Goal: Information Seeking & Learning: Learn about a topic

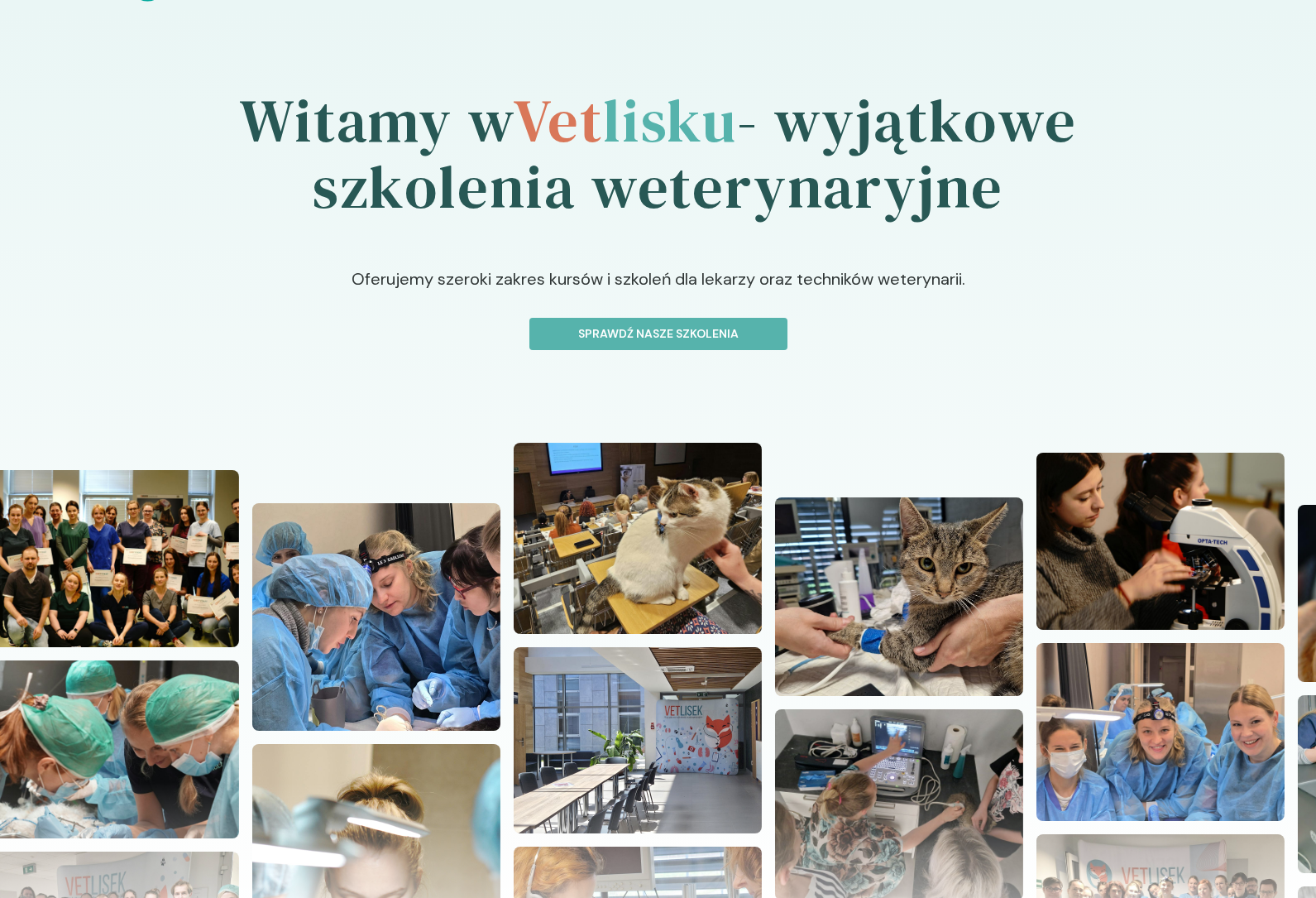
scroll to position [43, 0]
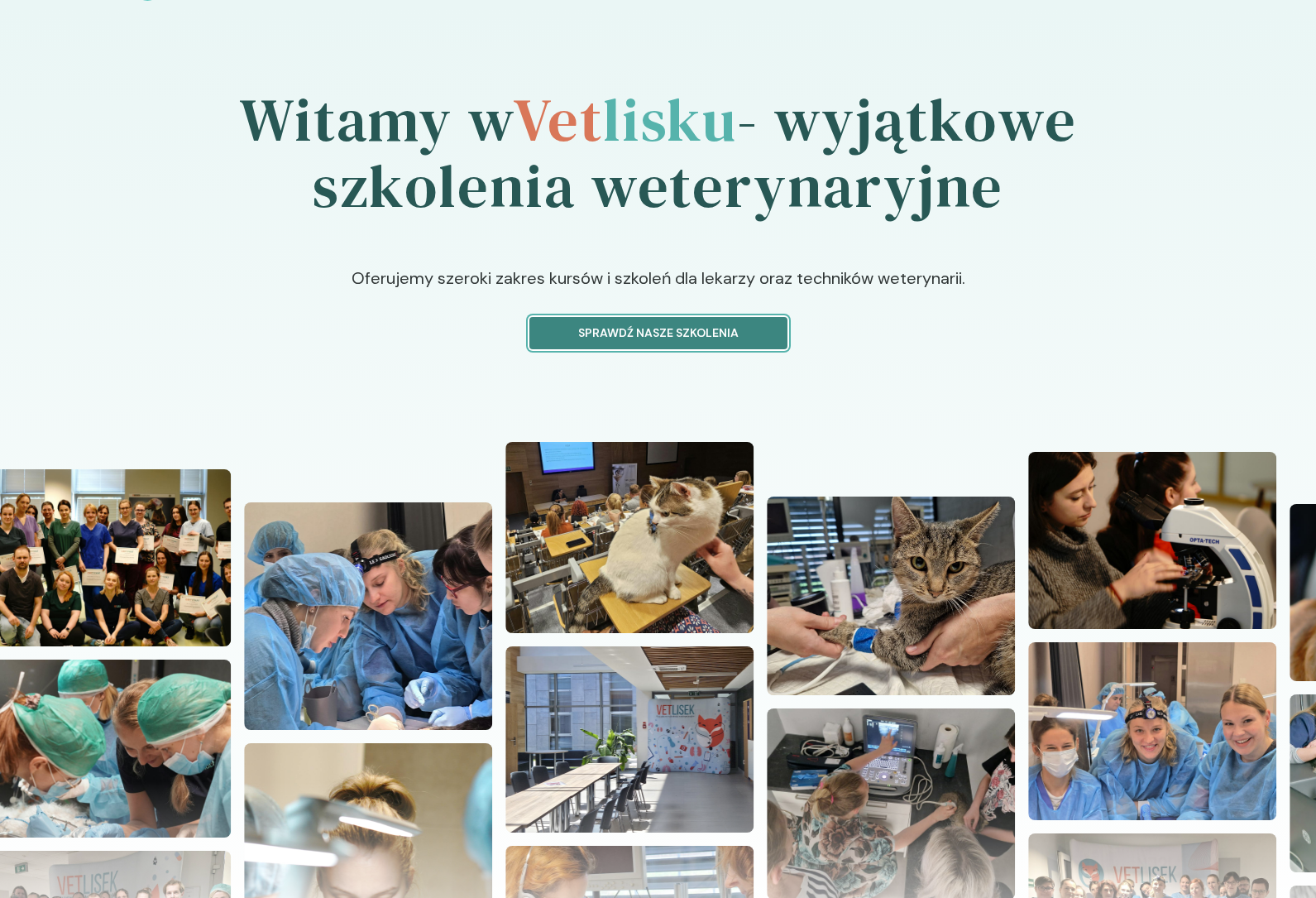
click at [601, 332] on p "Sprawdź nasze szkolenia" at bounding box center [658, 333] width 230 height 17
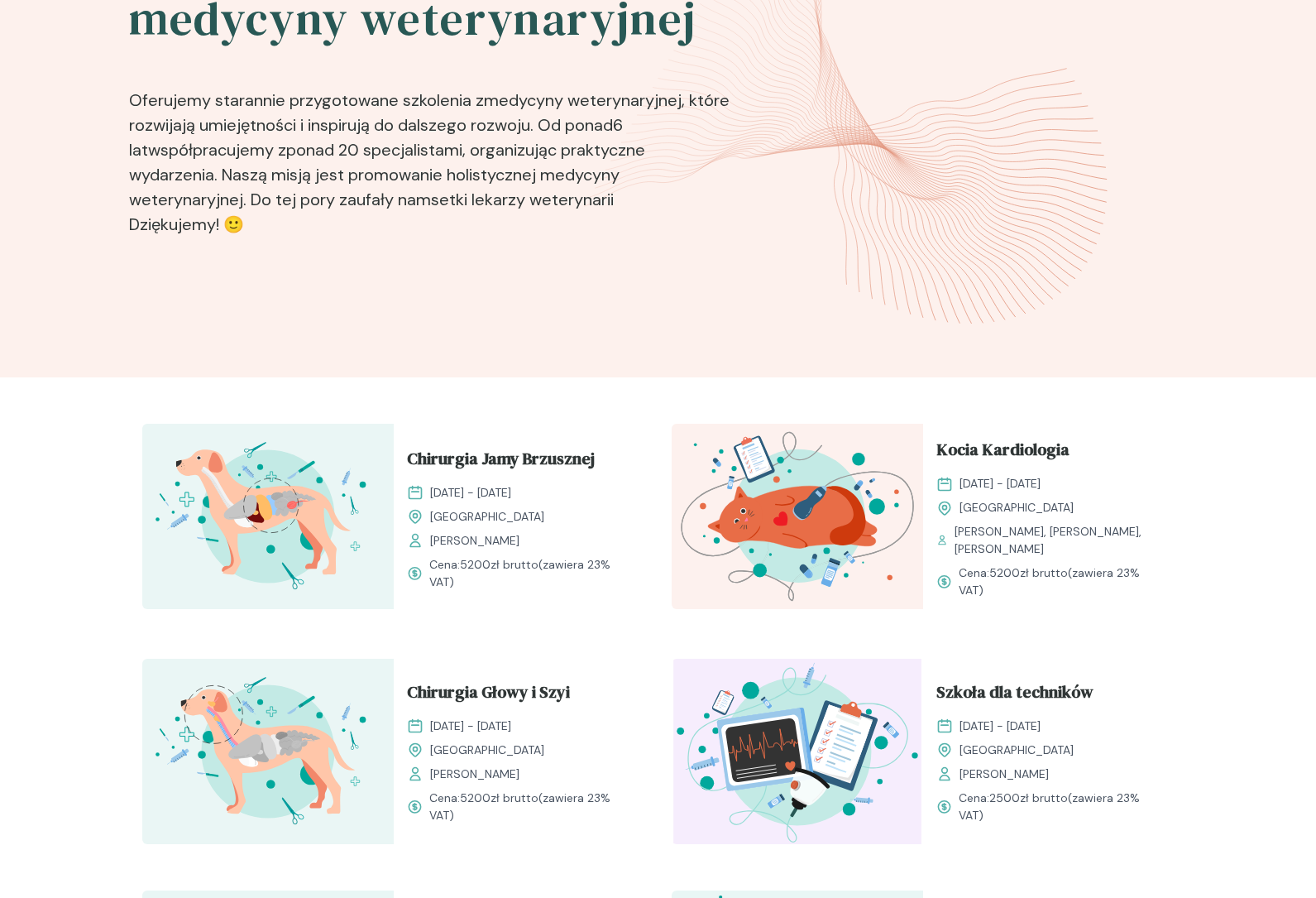
scroll to position [486, 0]
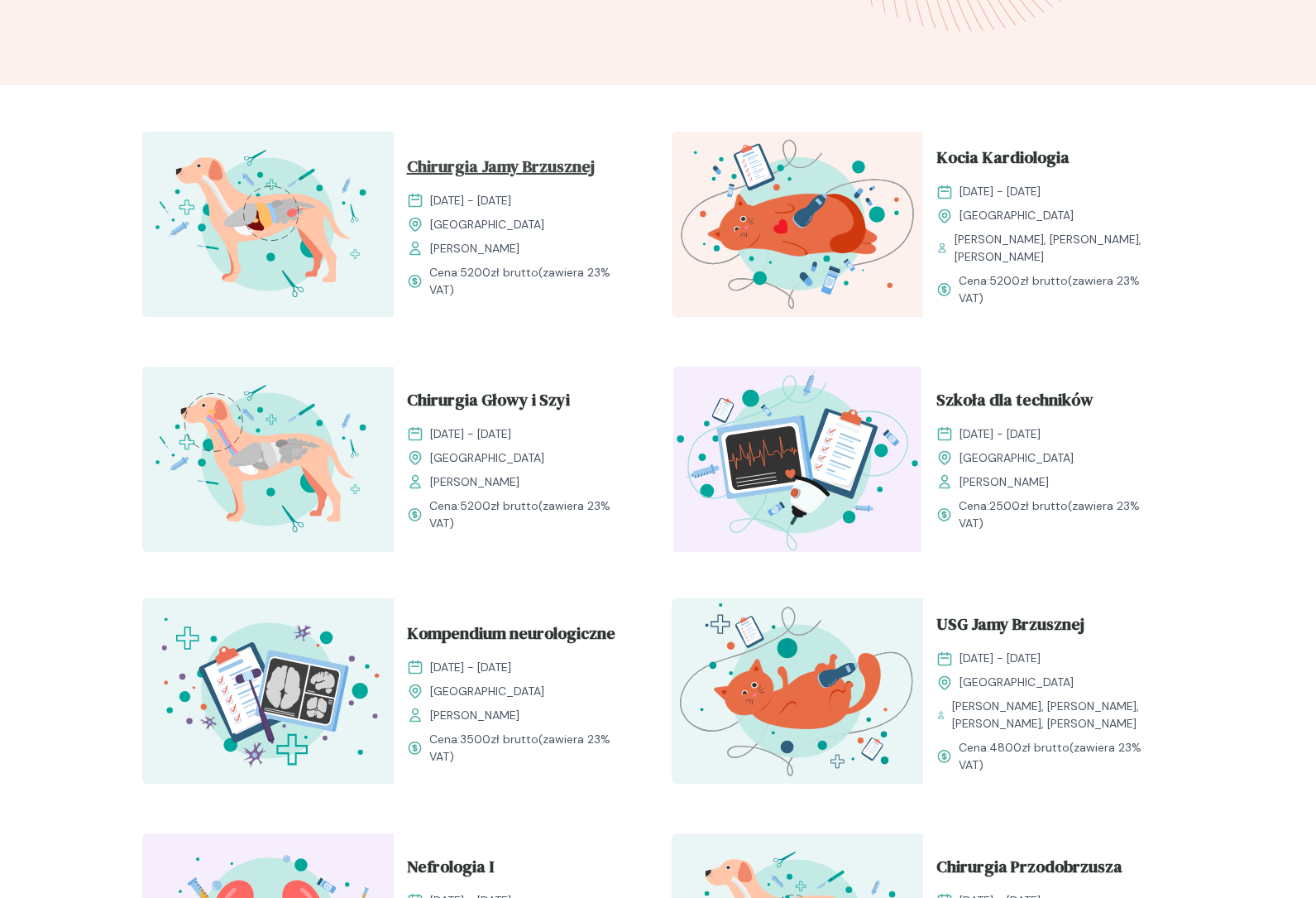
click at [514, 157] on span "Chirurgia Jamy Brzusznej" at bounding box center [501, 170] width 188 height 31
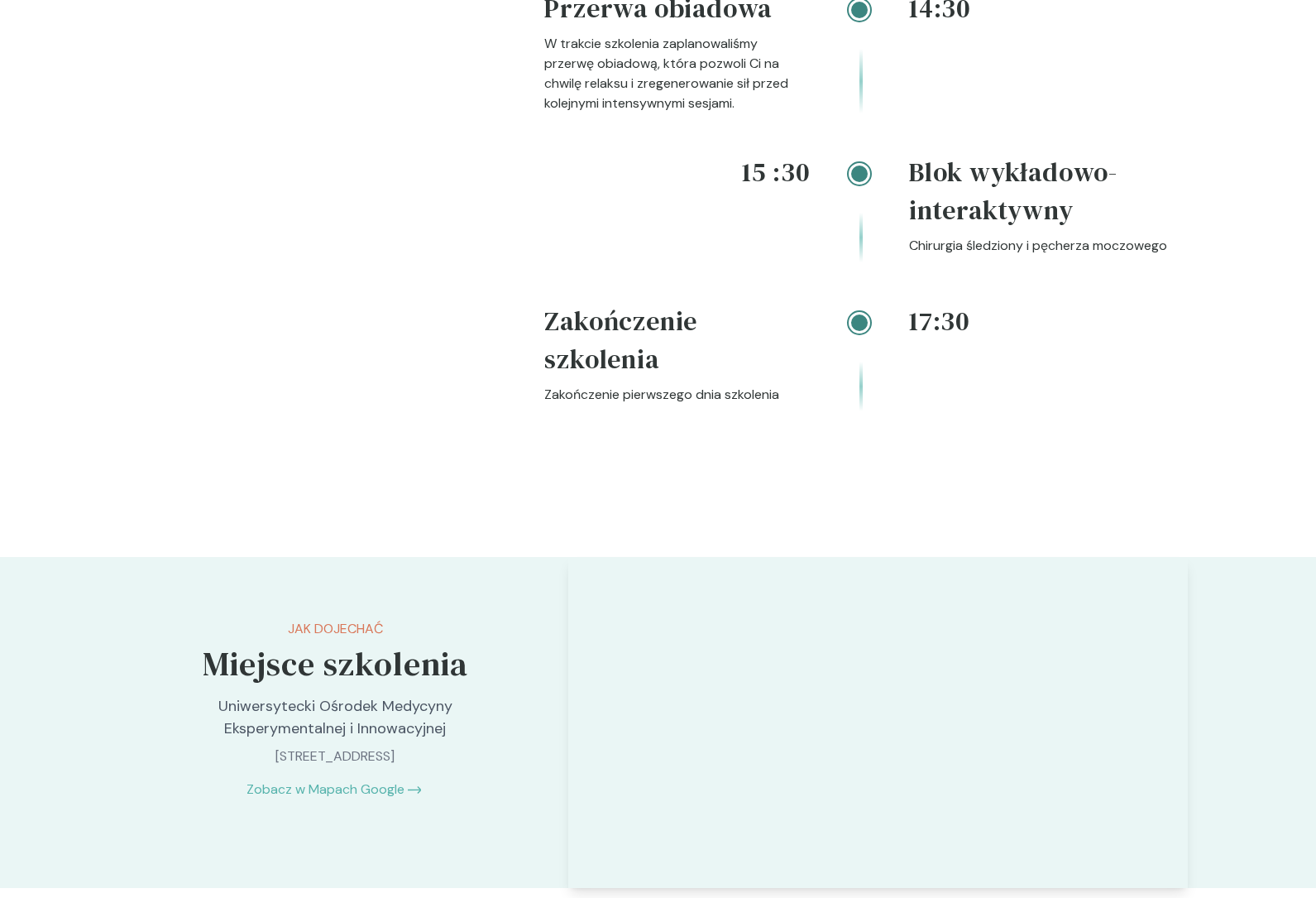
scroll to position [3456, 0]
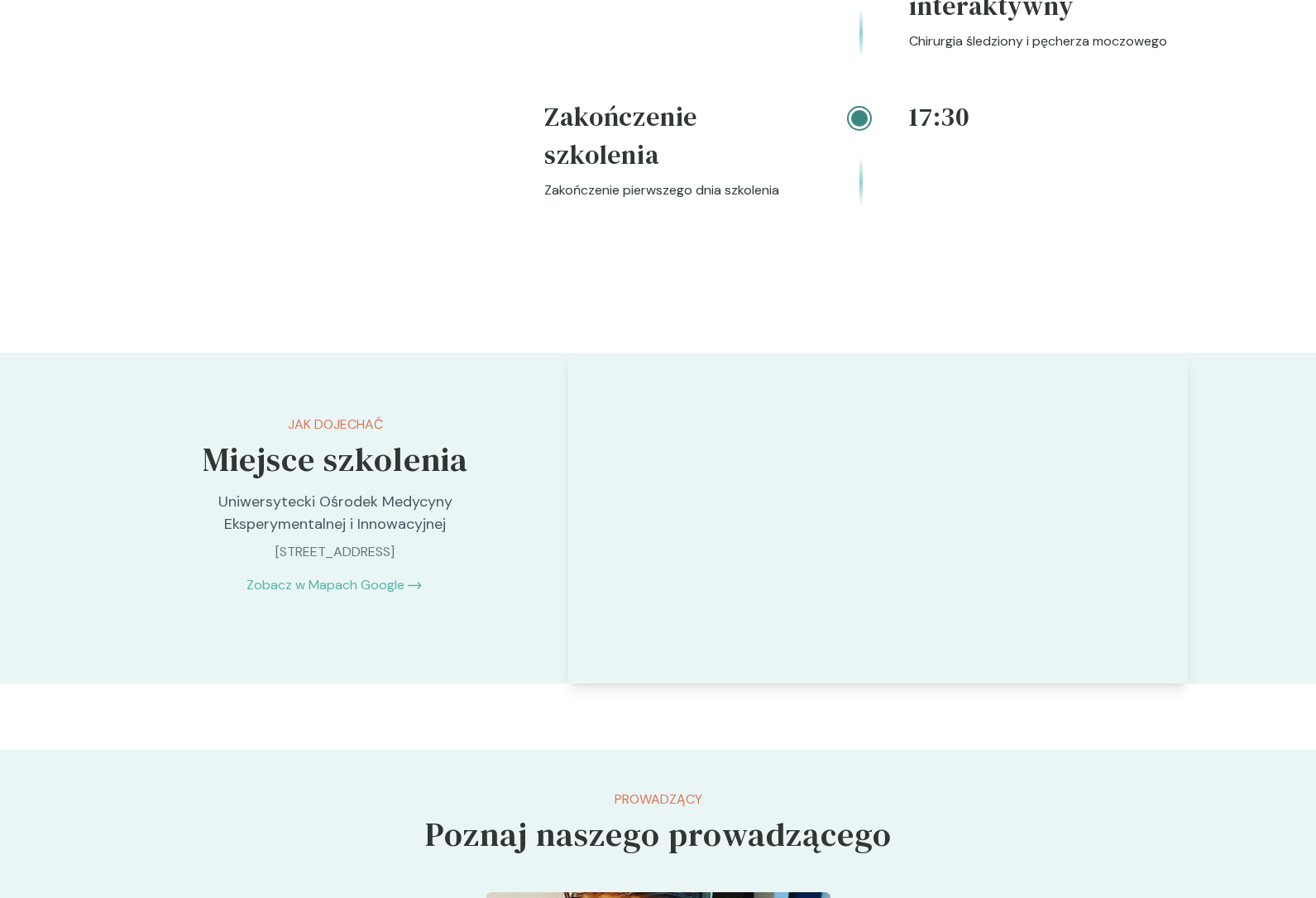
click at [471, 384] on div "Jak dojechać Miejsce szkolenia Uniwersytecki Ośrodek Medycyny Eksperymentalnej …" at bounding box center [335, 504] width 412 height 305
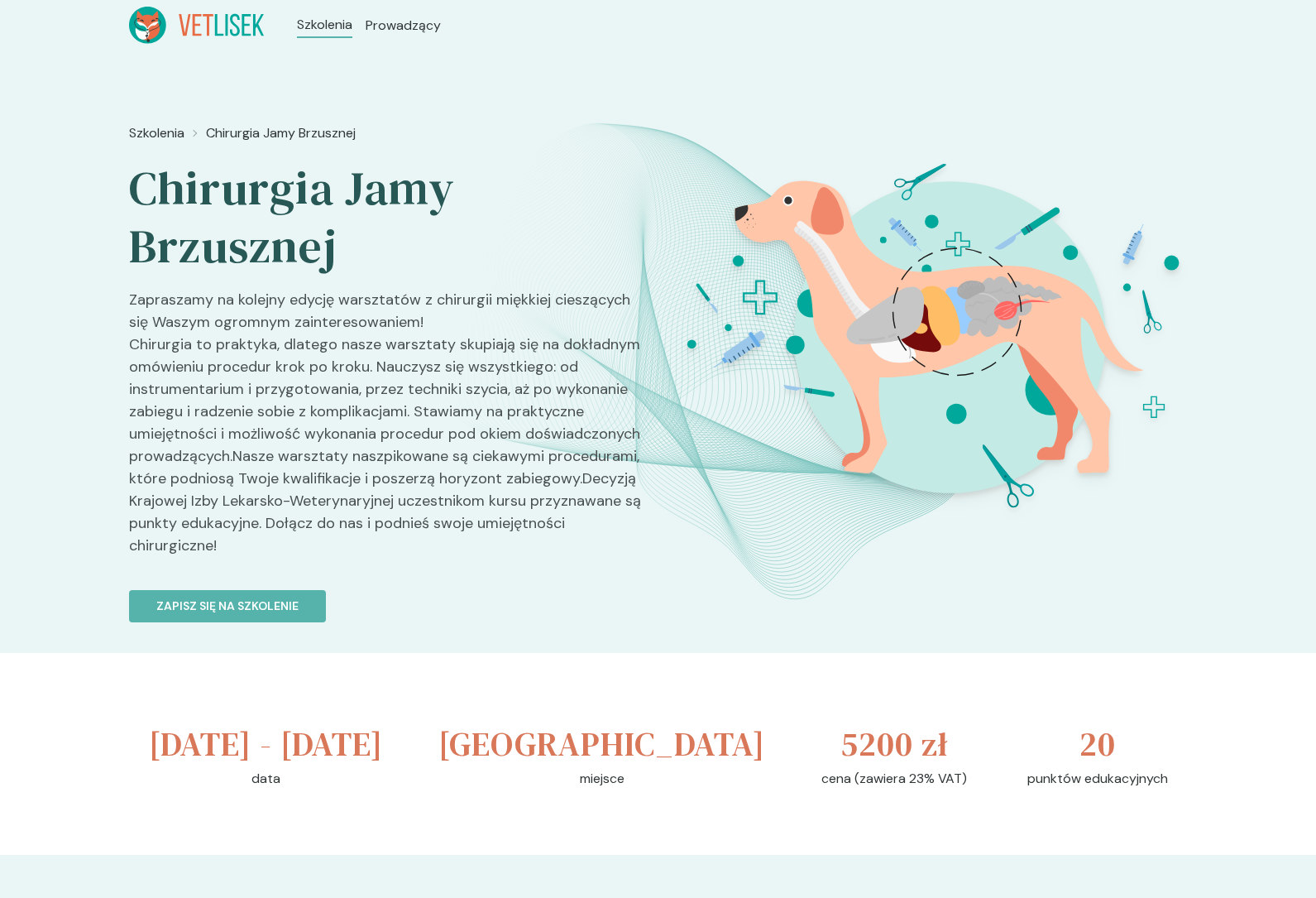
scroll to position [3456, 0]
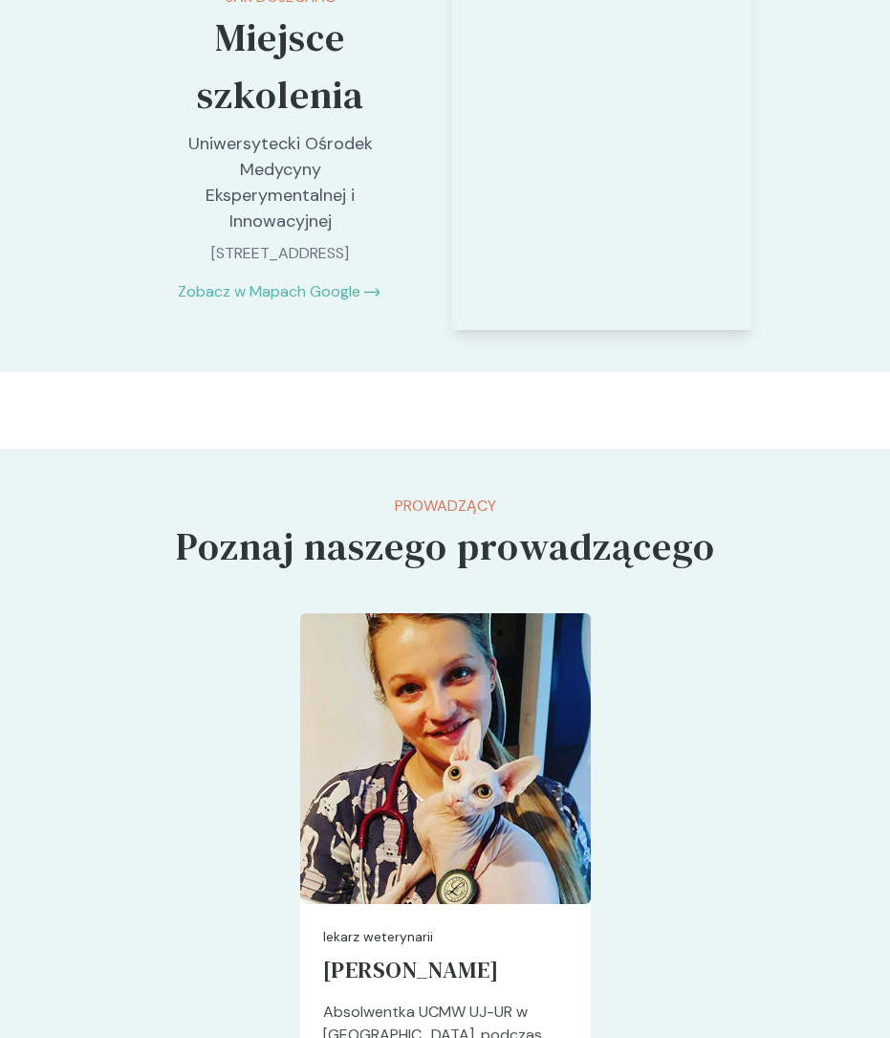
scroll to position [6304, 0]
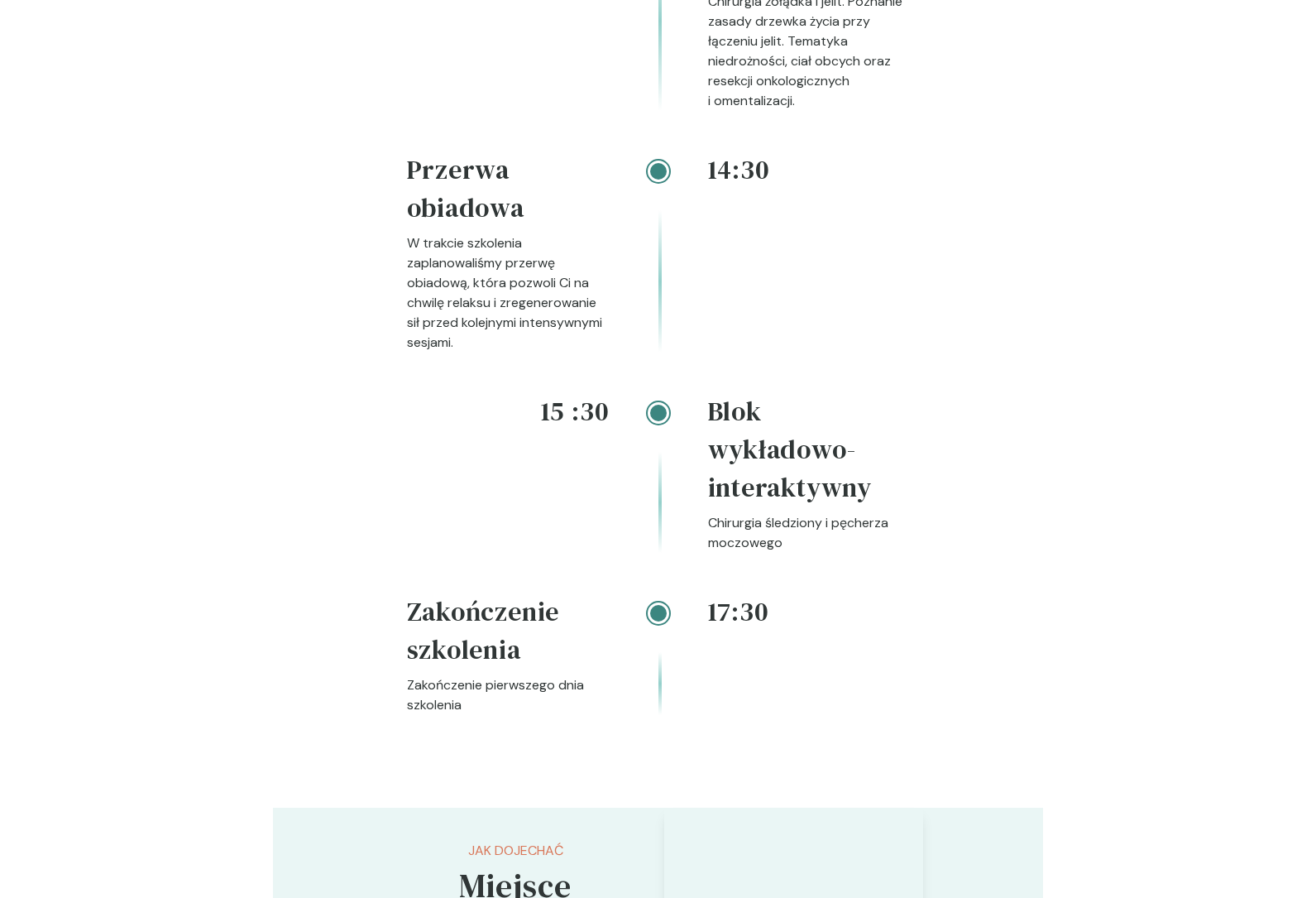
scroll to position [4336, 0]
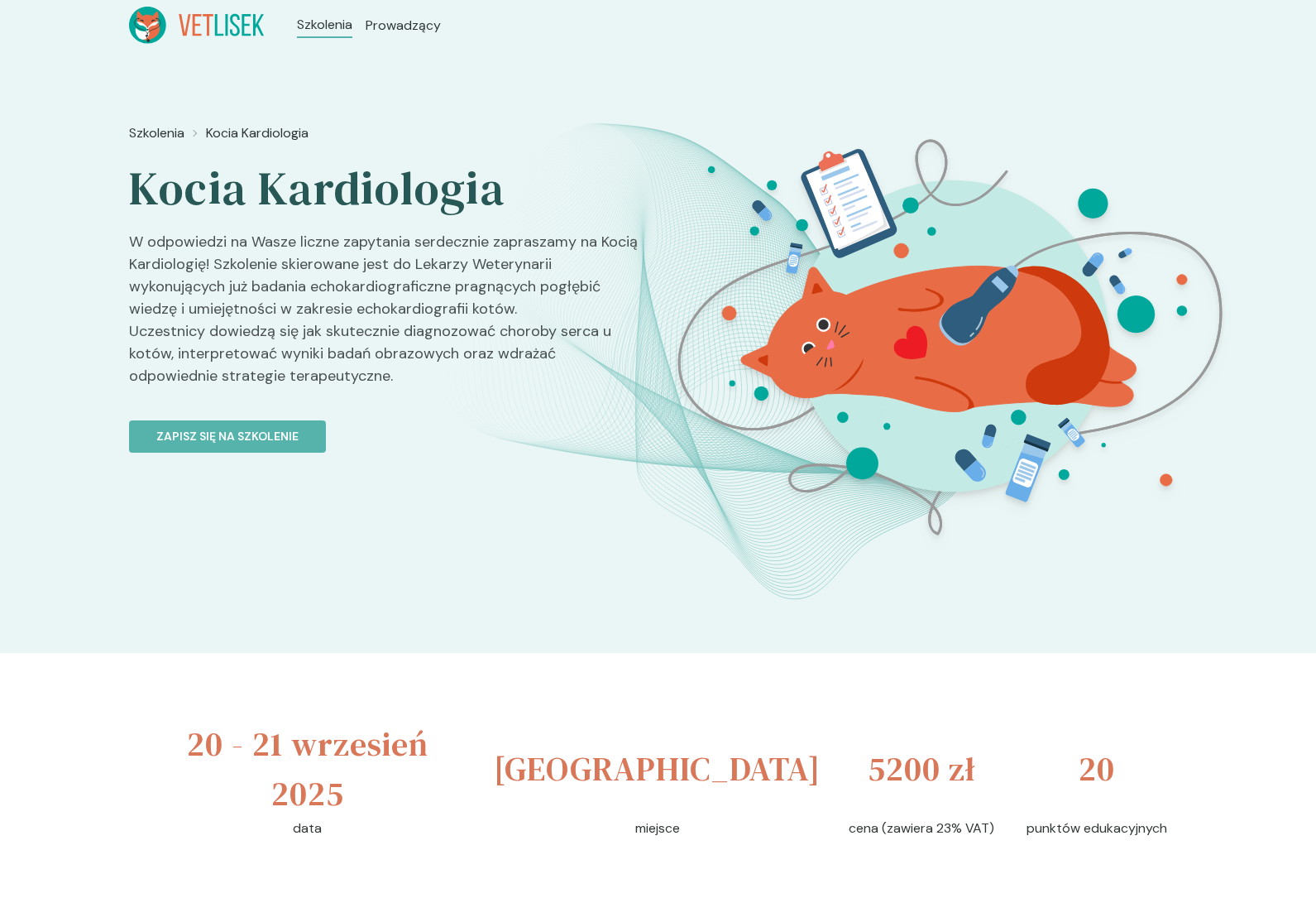
scroll to position [2151, 0]
